Goal: Task Accomplishment & Management: Use online tool/utility

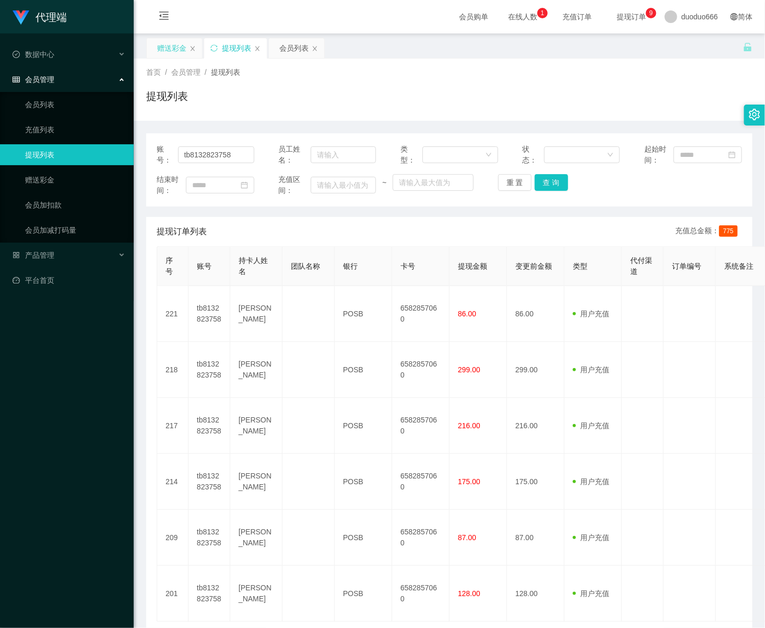
click at [175, 46] on div "赠送彩金" at bounding box center [171, 48] width 29 height 20
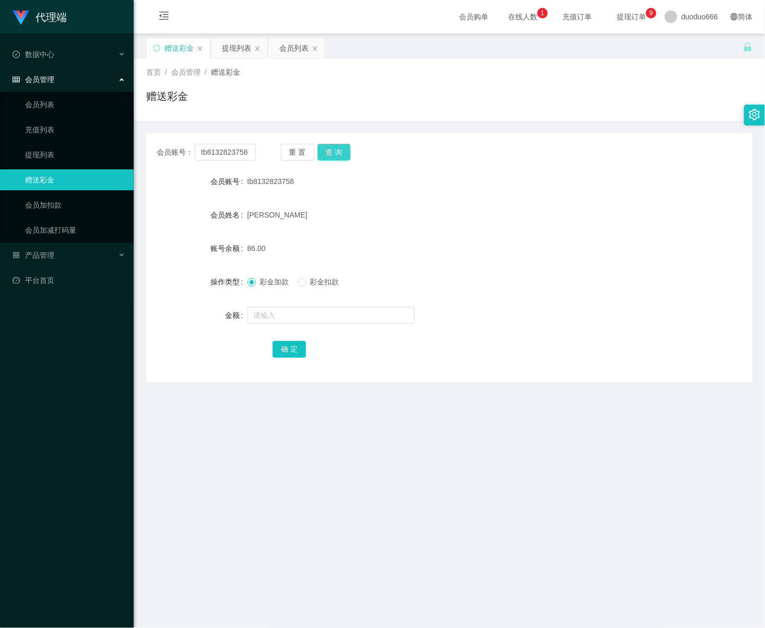
click at [337, 148] on button "查 询" at bounding box center [334, 152] width 33 height 17
drag, startPoint x: 269, startPoint y: 314, endPoint x: 515, endPoint y: 318, distance: 246.1
click at [271, 315] on input "text" at bounding box center [331, 315] width 167 height 17
type input "15"
drag, startPoint x: 284, startPoint y: 345, endPoint x: 353, endPoint y: 335, distance: 70.1
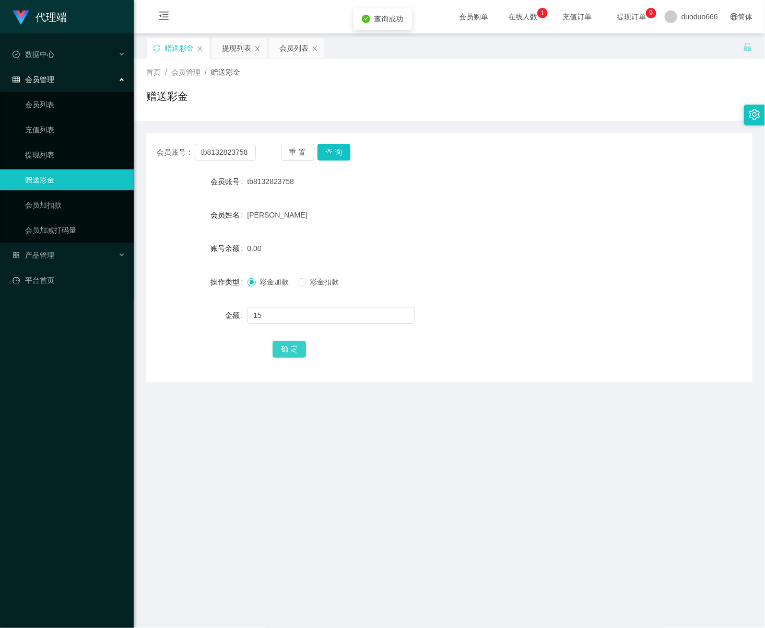
click at [284, 345] on button "确 定" at bounding box center [289, 349] width 33 height 17
click at [279, 318] on input "text" at bounding box center [331, 315] width 167 height 17
type input "8"
click at [292, 355] on button "确 定" at bounding box center [289, 349] width 33 height 17
click at [304, 310] on input "text" at bounding box center [331, 315] width 167 height 17
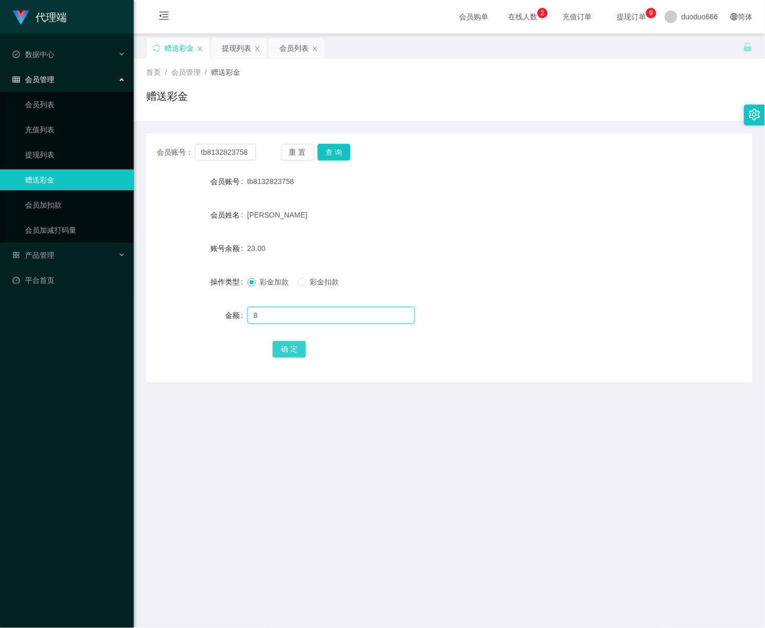
type input "8"
drag, startPoint x: 283, startPoint y: 346, endPoint x: 293, endPoint y: 359, distance: 16.3
click at [283, 346] on button "确 定" at bounding box center [289, 349] width 33 height 17
click at [297, 309] on input "text" at bounding box center [331, 315] width 167 height 17
type input "8"
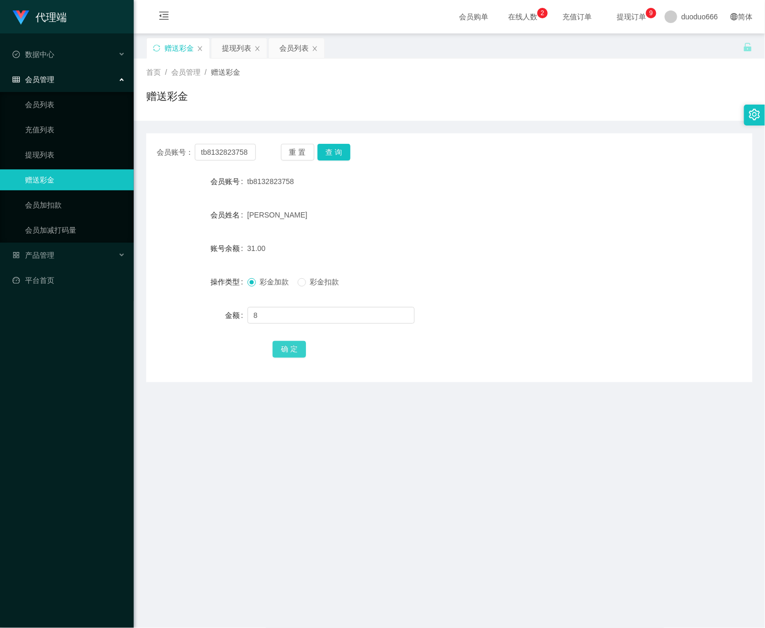
click at [292, 344] on button "确 定" at bounding box center [289, 349] width 33 height 17
click at [281, 317] on input "text" at bounding box center [331, 315] width 167 height 17
type input "888"
drag, startPoint x: 331, startPoint y: 154, endPoint x: 334, endPoint y: 165, distance: 10.8
click at [331, 155] on button "查 询" at bounding box center [334, 152] width 33 height 17
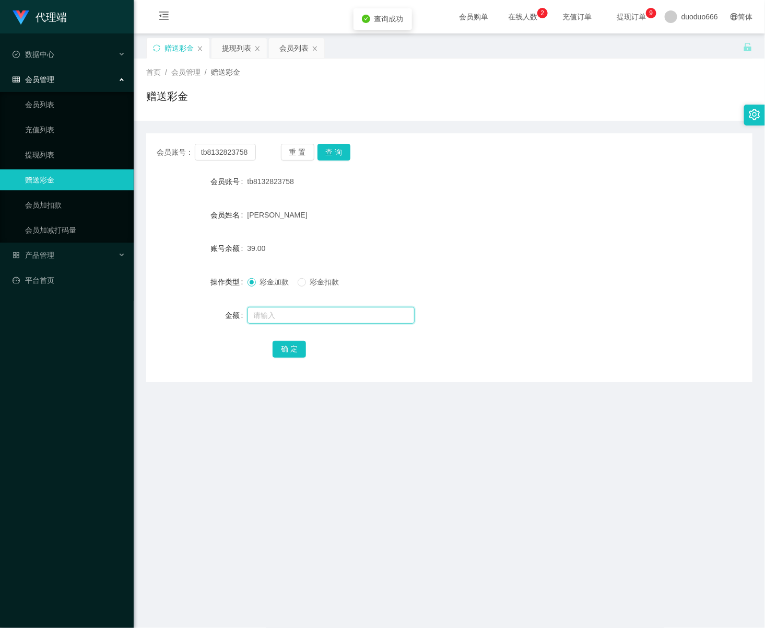
click at [276, 315] on input "text" at bounding box center [331, 315] width 167 height 17
type input "888"
click at [281, 345] on button "确 定" at bounding box center [289, 349] width 33 height 17
drag, startPoint x: 571, startPoint y: 448, endPoint x: 596, endPoint y: 319, distance: 132.1
click at [570, 430] on main "关闭左侧 关闭右侧 关闭其它 刷新页面 赠送彩金 提现列表 会员列表 首页 / 会员管理 / 赠送彩金 / 赠送彩金 会员账号： tb8132823758 重…" at bounding box center [450, 348] width 632 height 631
